Goal: Task Accomplishment & Management: Manage account settings

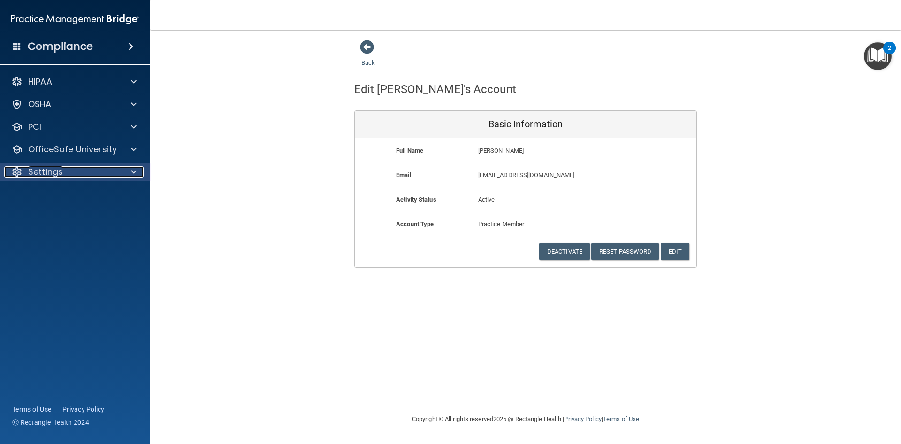
click at [52, 170] on p "Settings" at bounding box center [45, 171] width 35 height 11
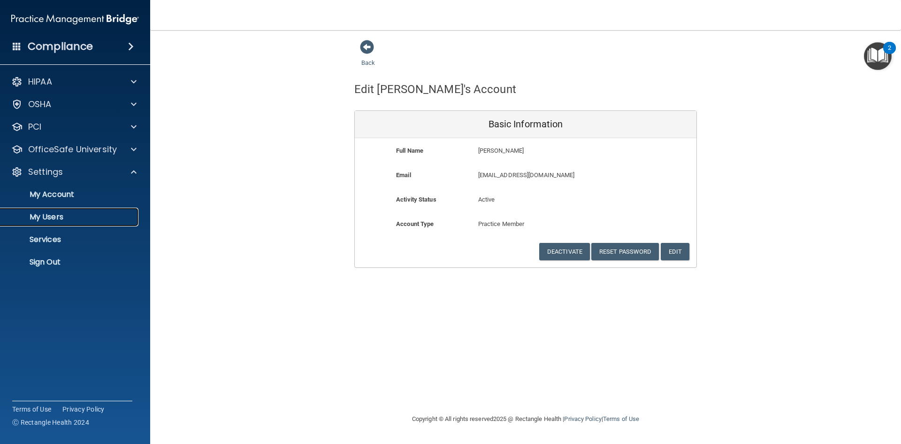
click at [86, 218] on p "My Users" at bounding box center [70, 216] width 128 height 9
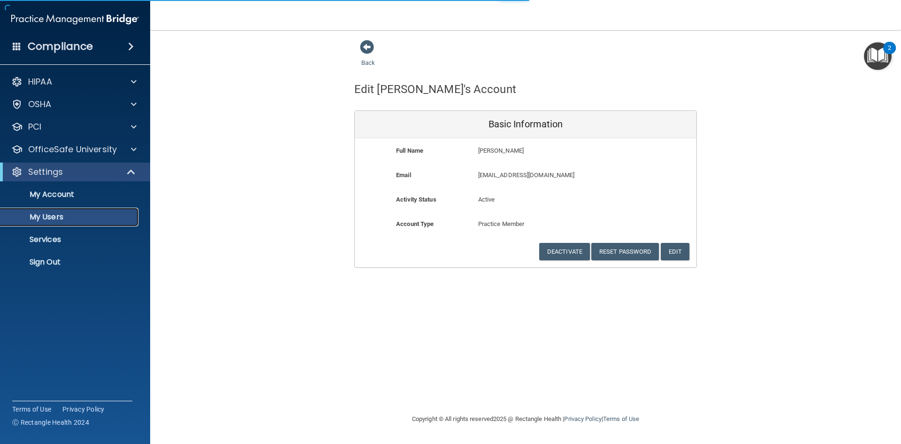
select select "20"
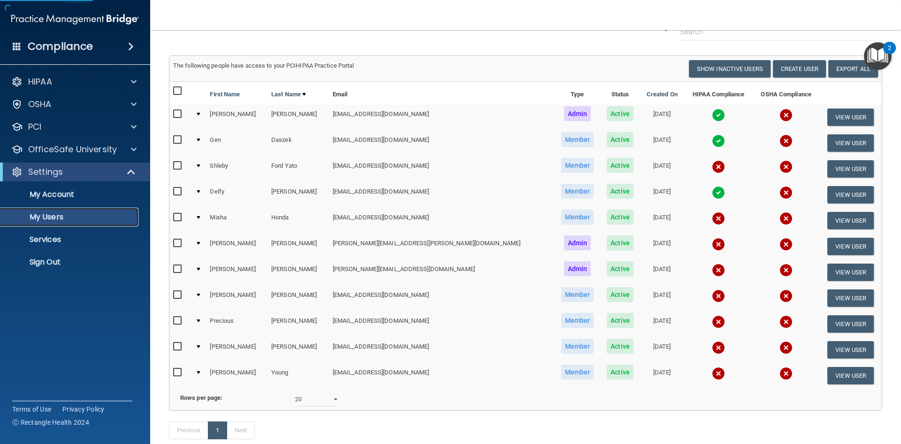
scroll to position [101, 0]
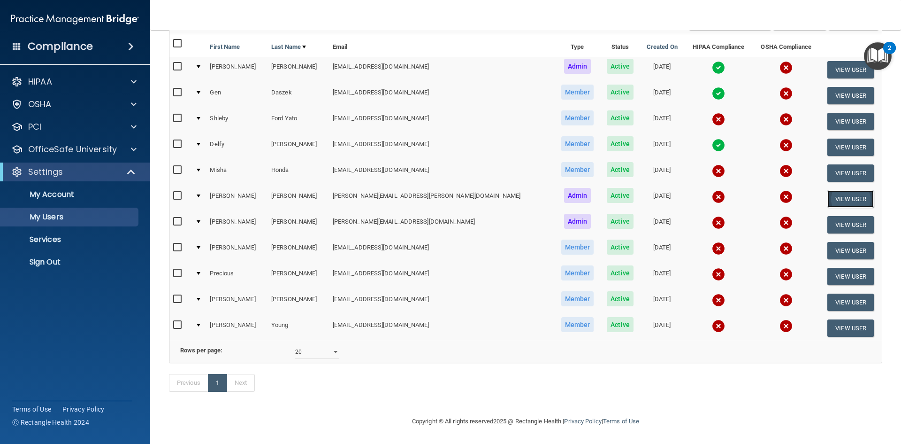
click at [838, 190] on button "View User" at bounding box center [851, 198] width 46 height 17
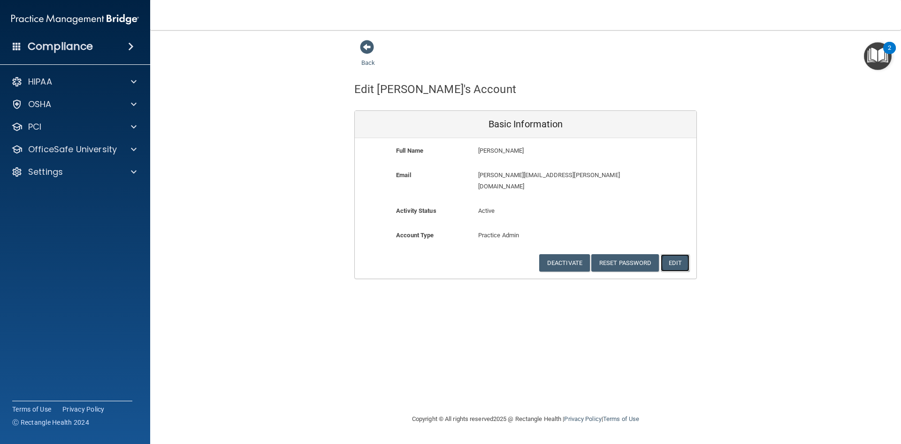
click at [676, 254] on button "Edit" at bounding box center [675, 262] width 29 height 17
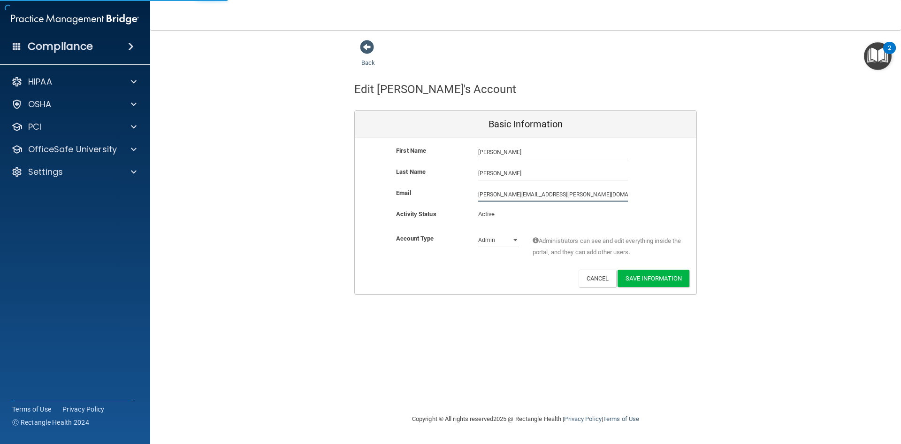
drag, startPoint x: 587, startPoint y: 193, endPoint x: 431, endPoint y: 192, distance: 156.3
click at [431, 192] on div "Email [PERSON_NAME][EMAIL_ADDRESS][PERSON_NAME][DOMAIN_NAME] [PERSON_NAME][DOMA…" at bounding box center [526, 194] width 342 height 14
type input "[PERSON_NAME][EMAIL_ADDRESS][DOMAIN_NAME]"
click at [650, 277] on button "Save Information" at bounding box center [654, 277] width 72 height 17
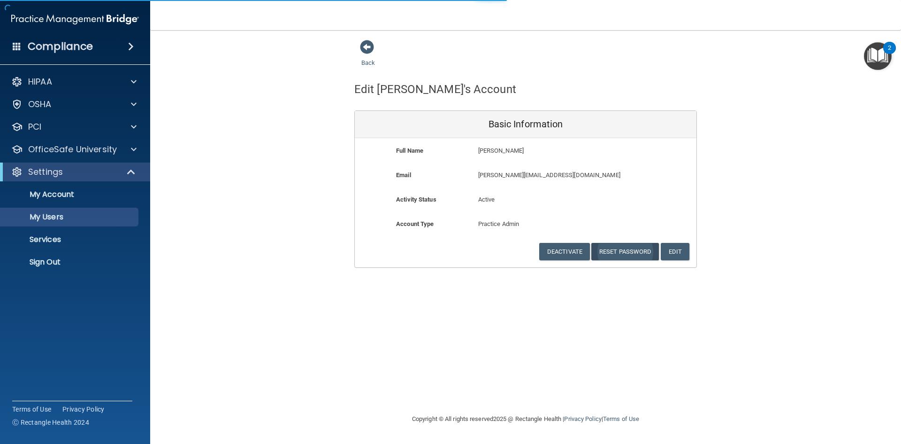
select select "20"
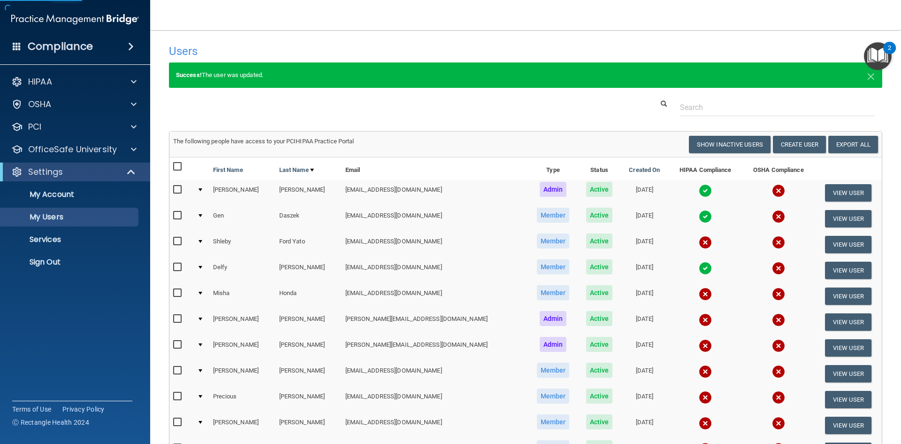
scroll to position [94, 0]
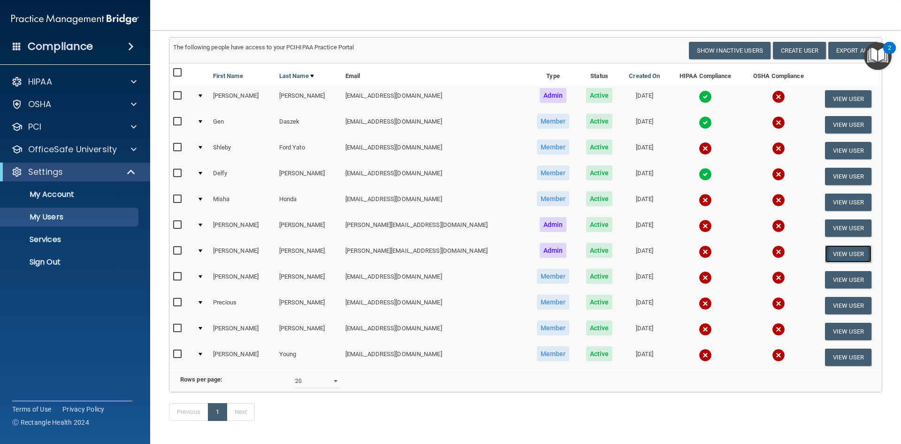
click at [833, 254] on button "View User" at bounding box center [848, 253] width 46 height 17
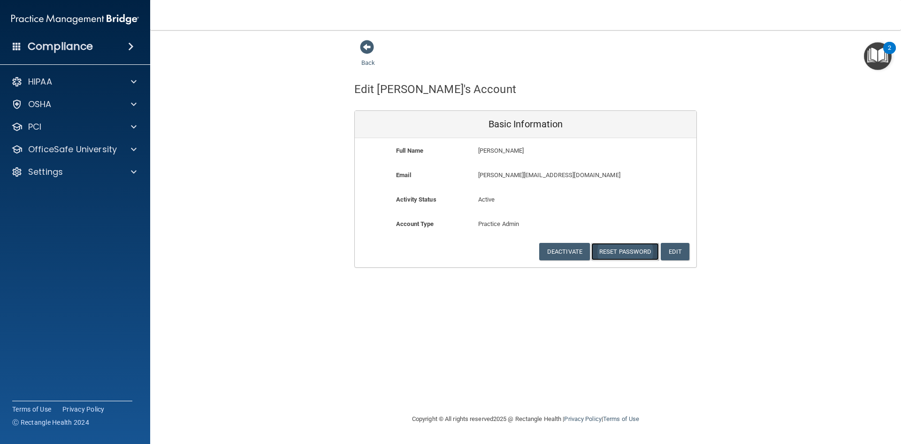
click at [628, 250] on button "Reset Password" at bounding box center [626, 251] width 68 height 17
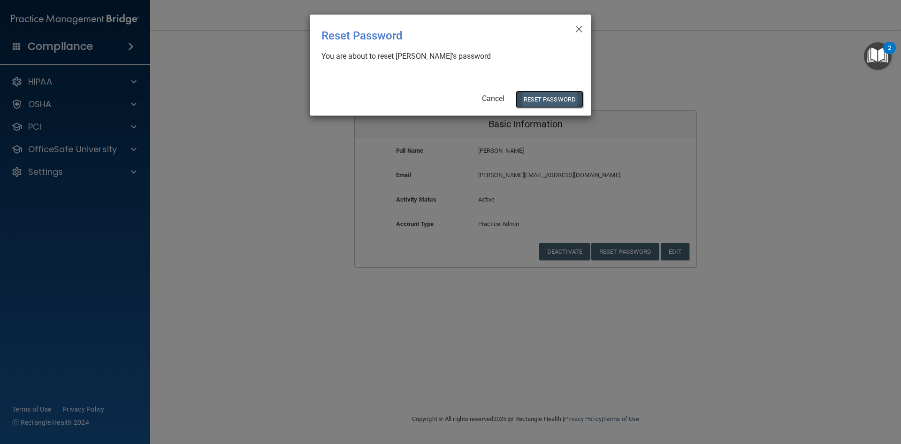
click at [550, 98] on button "Reset Password" at bounding box center [550, 99] width 68 height 17
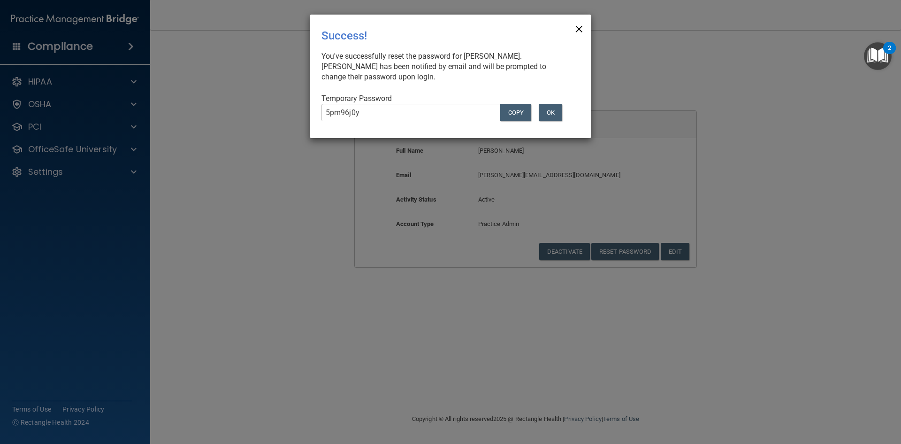
click at [577, 29] on span "×" at bounding box center [579, 27] width 8 height 19
